Goal: Task Accomplishment & Management: Manage account settings

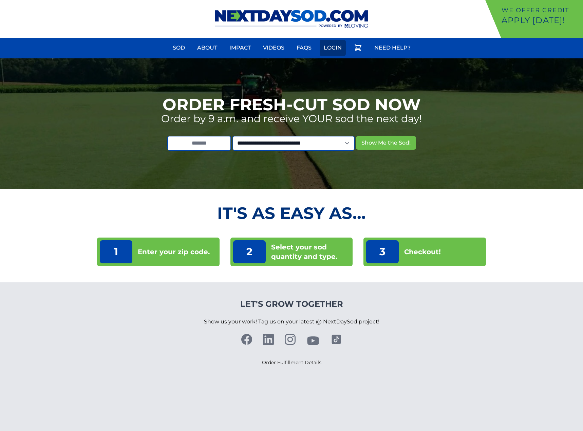
click at [325, 51] on link "Login" at bounding box center [333, 48] width 26 height 16
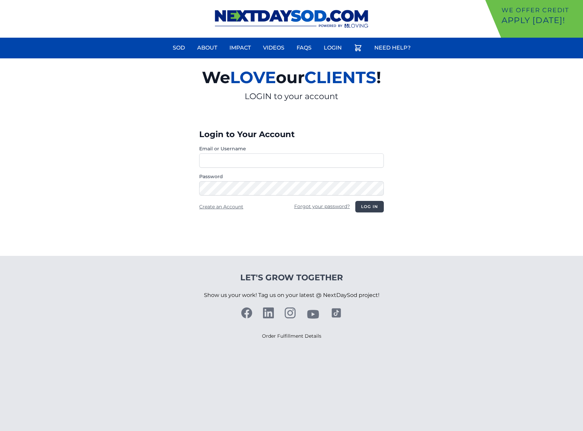
type input "**********"
click at [378, 206] on button "Log in" at bounding box center [370, 207] width 29 height 12
